Goal: Transaction & Acquisition: Purchase product/service

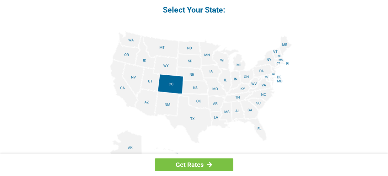
scroll to position [658, 0]
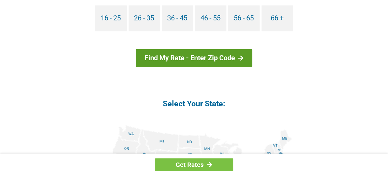
click at [239, 57] on div at bounding box center [240, 58] width 5 height 6
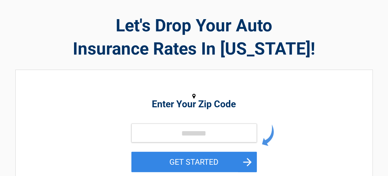
scroll to position [31, 0]
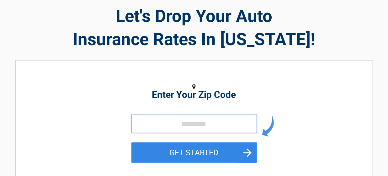
click at [188, 126] on input "tel" at bounding box center [193, 123] width 125 height 19
type input "*****"
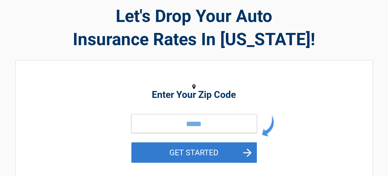
click at [201, 150] on button "GET STARTED" at bounding box center [193, 152] width 125 height 20
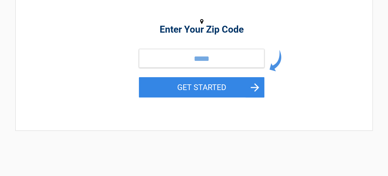
scroll to position [0, 0]
